Goal: Navigation & Orientation: Find specific page/section

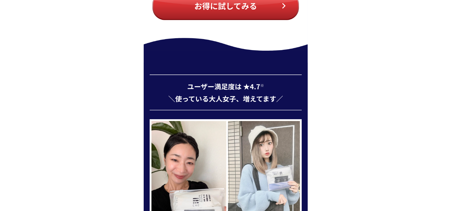
scroll to position [2773, 0]
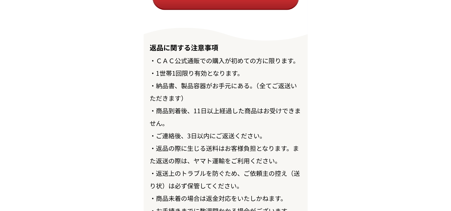
scroll to position [6935, 0]
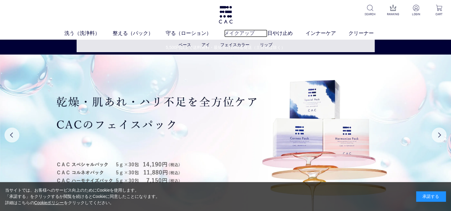
click at [246, 35] on link "メイクアップ" at bounding box center [245, 34] width 43 height 8
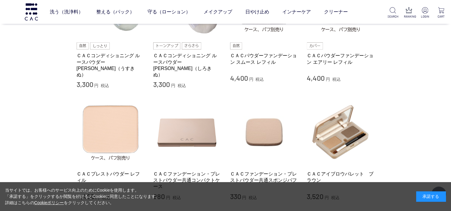
scroll to position [328, 0]
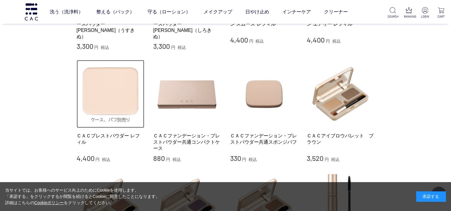
click at [109, 94] on img at bounding box center [111, 94] width 68 height 68
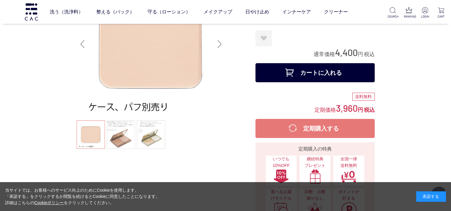
scroll to position [60, 0]
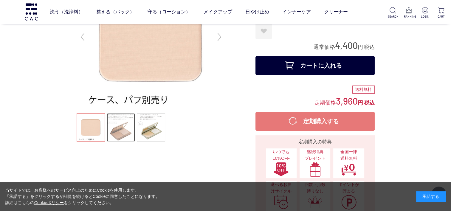
click at [126, 129] on link at bounding box center [121, 127] width 28 height 28
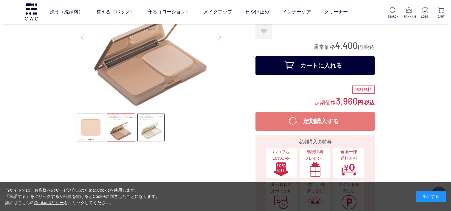
click at [155, 134] on link at bounding box center [151, 127] width 28 height 28
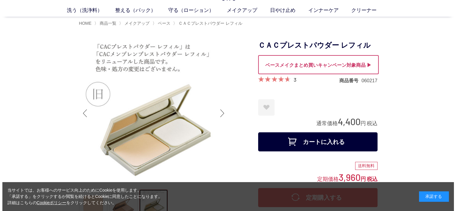
scroll to position [0, 0]
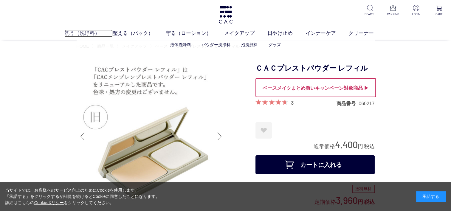
click at [79, 36] on link "洗う（洗浄料）" at bounding box center [88, 34] width 48 height 8
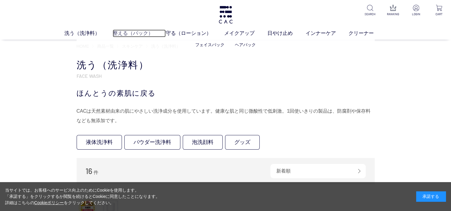
click at [129, 33] on link "整える（パック）" at bounding box center [139, 34] width 53 height 8
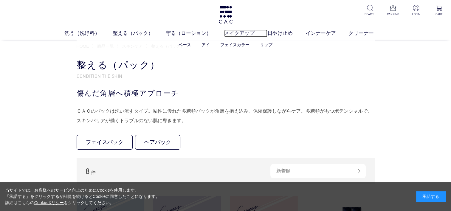
click at [247, 35] on link "メイクアップ" at bounding box center [245, 34] width 43 height 8
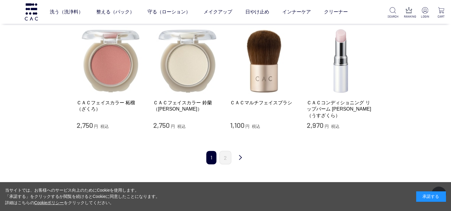
scroll to position [745, 0]
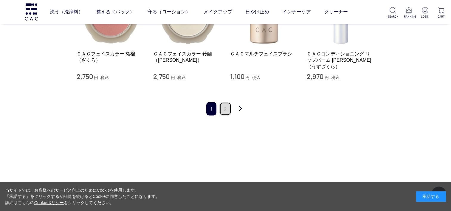
click at [226, 103] on link "2" at bounding box center [225, 108] width 12 height 13
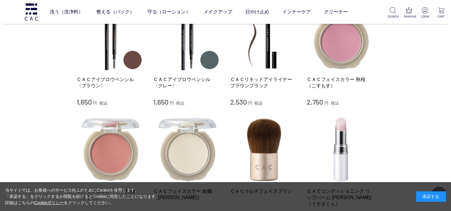
scroll to position [566, 0]
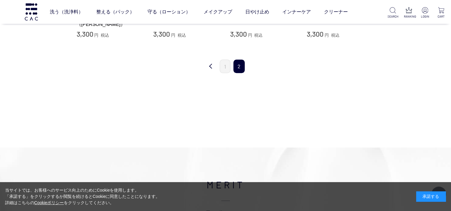
scroll to position [179, 0]
